Goal: Navigation & Orientation: Understand site structure

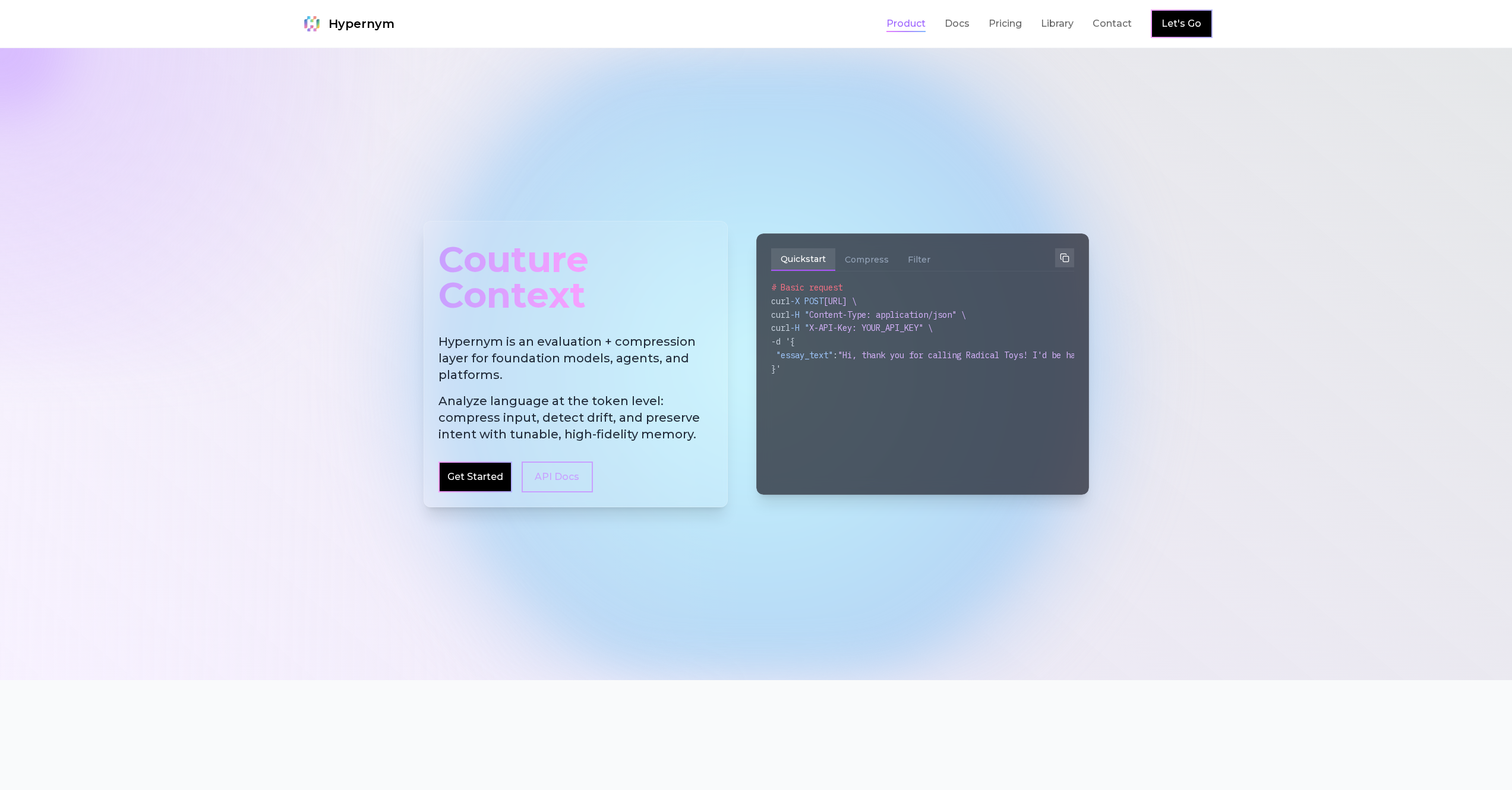
click at [908, 26] on link "Product" at bounding box center [906, 23] width 39 height 14
click at [1012, 26] on link "Pricing" at bounding box center [1005, 23] width 33 height 14
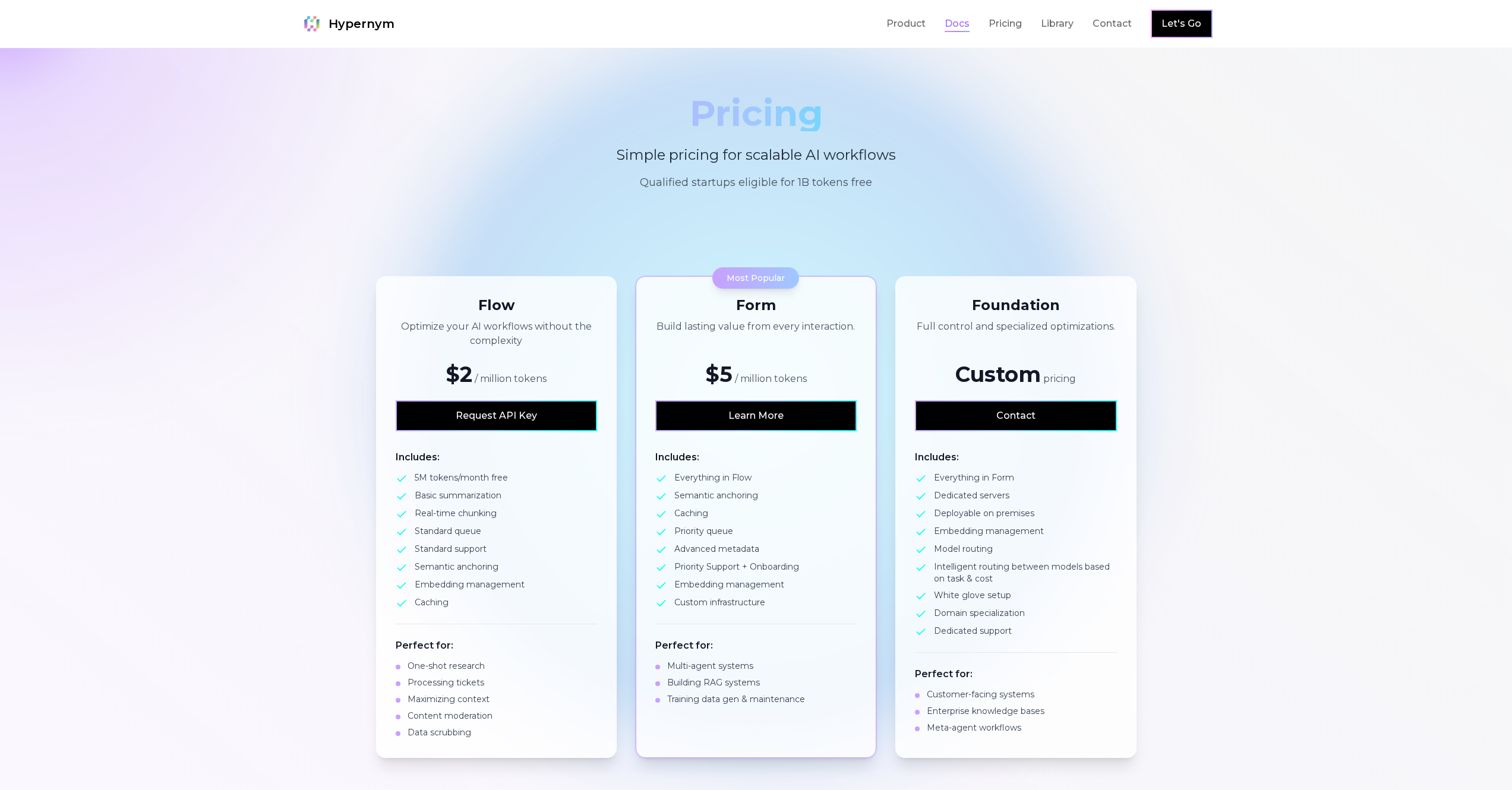
click at [956, 24] on link "Docs" at bounding box center [957, 23] width 25 height 14
click at [901, 24] on link "Product" at bounding box center [906, 23] width 39 height 14
click at [1332, 383] on section "Flow Optimize your AI workflows without the complexity $2 / million tokens Requ…" at bounding box center [756, 517] width 1512 height 558
click at [1063, 25] on link "Library" at bounding box center [1057, 23] width 33 height 14
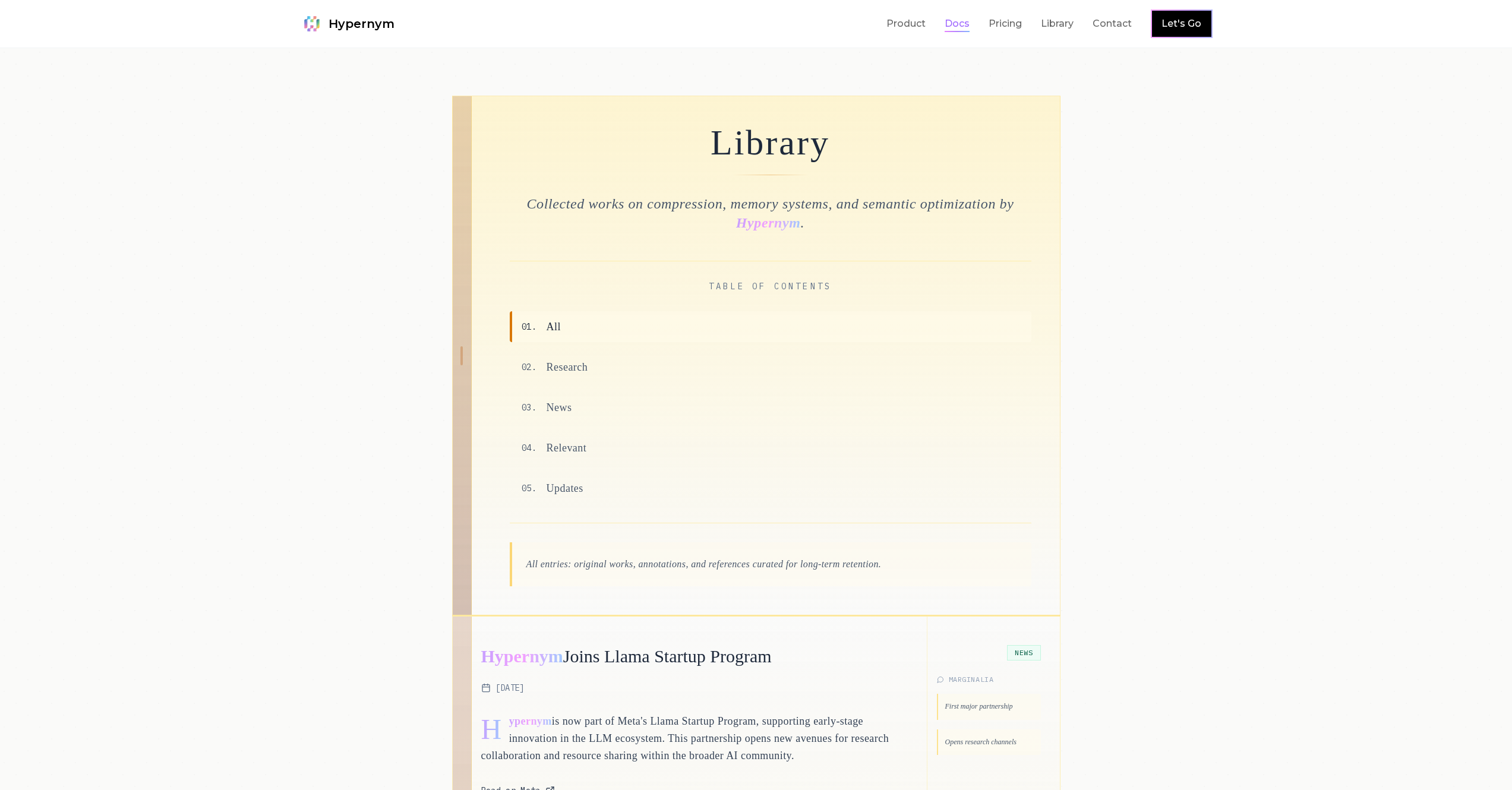
click at [960, 28] on link "Docs" at bounding box center [957, 23] width 25 height 14
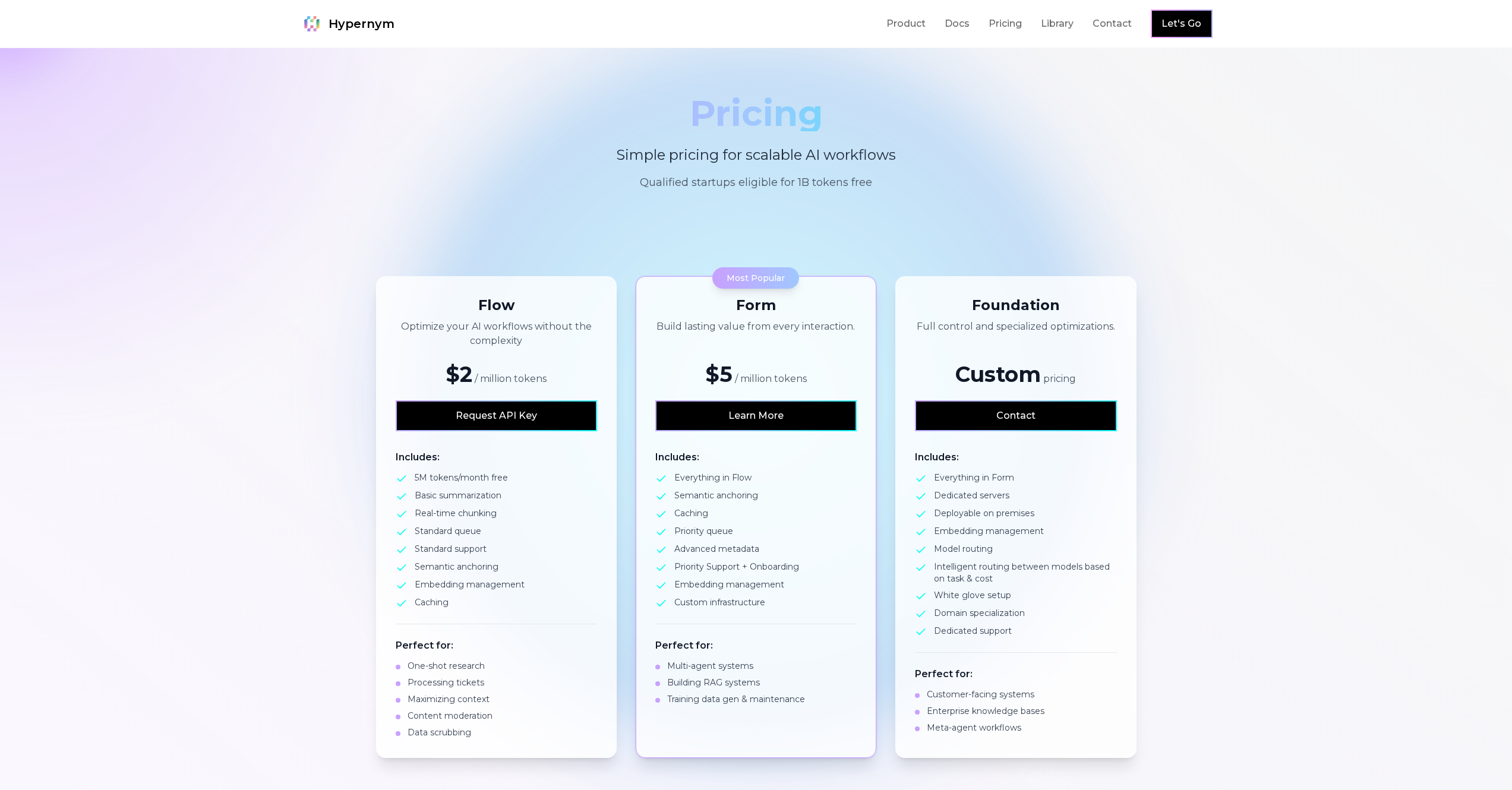
click at [352, 22] on span "Hypernym" at bounding box center [361, 23] width 66 height 16
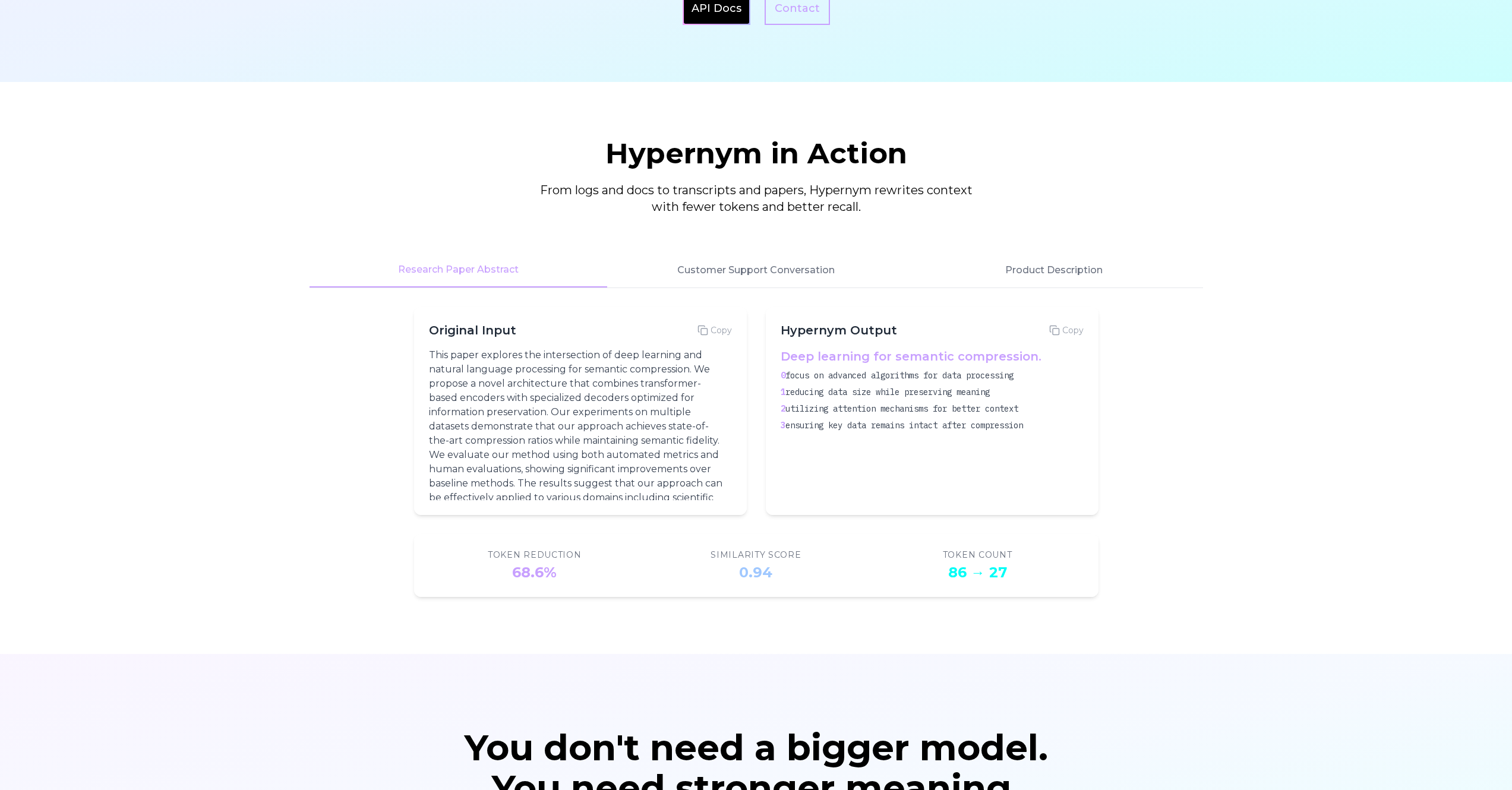
scroll to position [1651, 0]
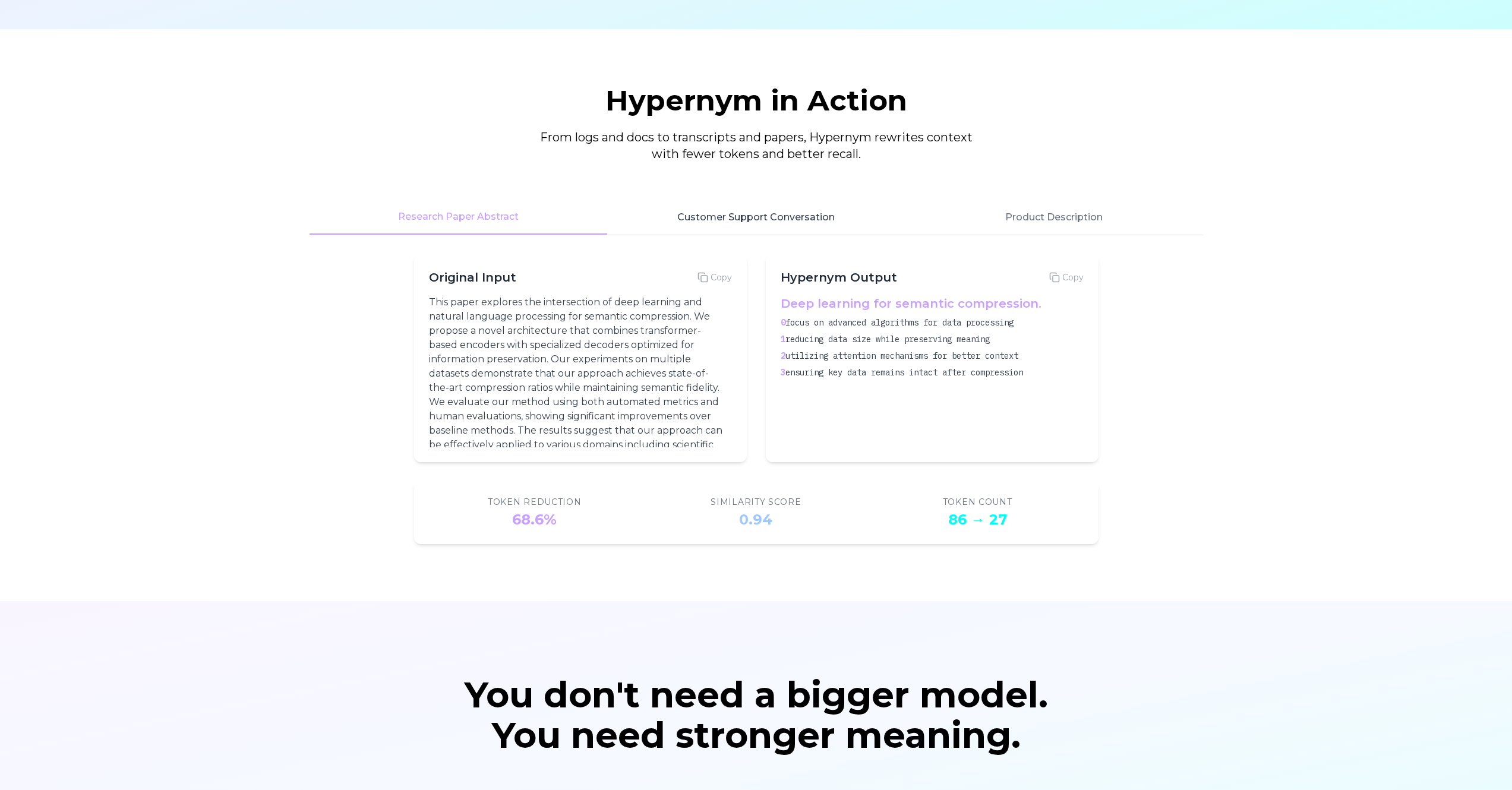
click at [768, 225] on button "Customer Support Conversation" at bounding box center [756, 218] width 298 height 34
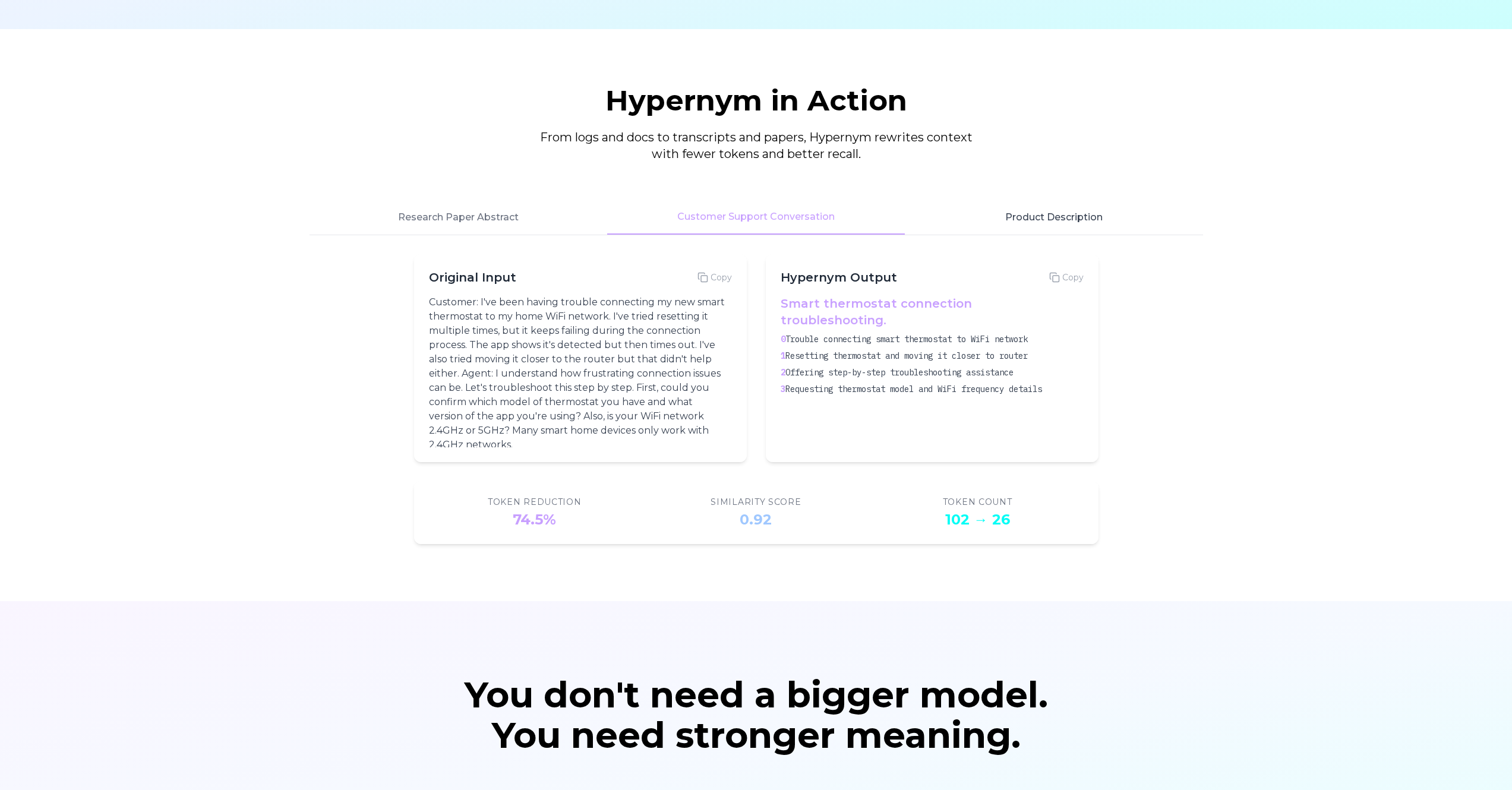
click at [1054, 219] on button "Product Description" at bounding box center [1054, 218] width 298 height 34
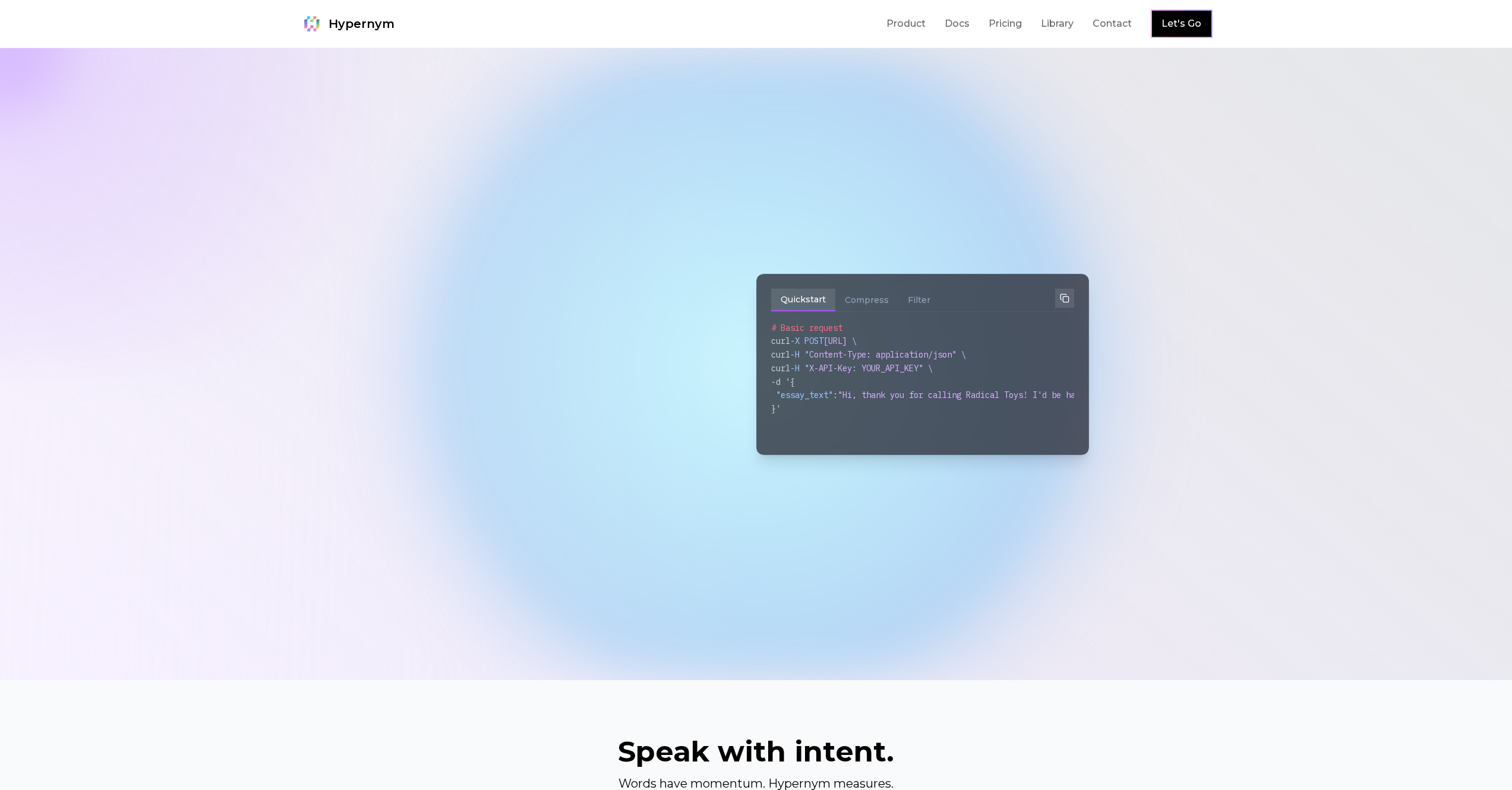
scroll to position [1651, 0]
